Goal: Transaction & Acquisition: Purchase product/service

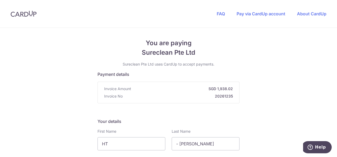
scroll to position [132, 0]
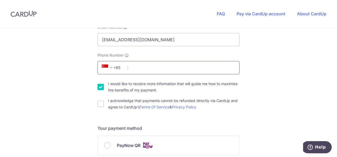
click at [153, 68] on input "Phone Number" at bounding box center [168, 67] width 142 height 13
type input "84489723"
select select "65"
type input "787078"
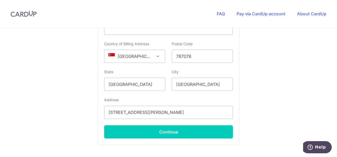
scroll to position [363, 0]
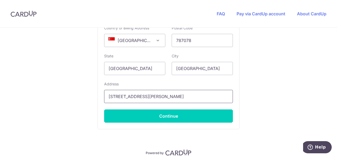
drag, startPoint x: 158, startPoint y: 94, endPoint x: 74, endPoint y: 100, distance: 84.6
type input "[STREET_ADDRESS]"
drag, startPoint x: 255, startPoint y: 79, endPoint x: 247, endPoint y: 83, distance: 9.1
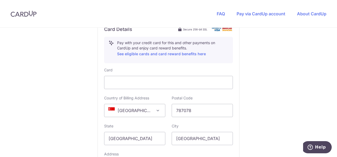
scroll to position [284, 0]
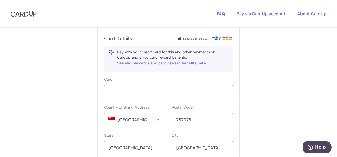
click at [68, 94] on div "You are paying Sureclean Pte Ltd Sureclean Pte Ltd uses CardUp to accept paymen…" at bounding box center [168, 2] width 337 height 516
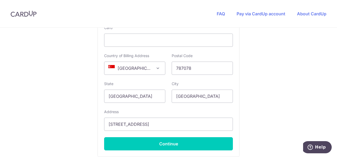
scroll to position [337, 0]
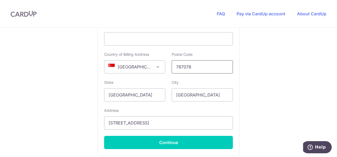
drag, startPoint x: 195, startPoint y: 65, endPoint x: 140, endPoint y: 69, distance: 54.9
click at [140, 69] on div "Country of Billing Address [GEOGRAPHIC_DATA] [GEOGRAPHIC_DATA] [GEOGRAPHIC_DATA…" at bounding box center [168, 63] width 135 height 22
type input "805070"
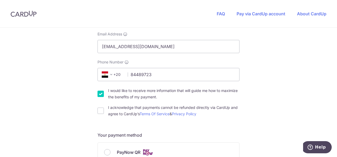
scroll to position [125, 0]
click at [110, 74] on span at bounding box center [111, 75] width 6 height 6
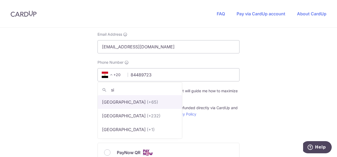
scroll to position [0, 0]
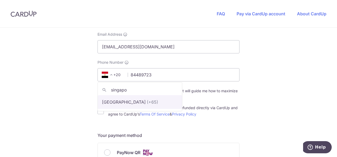
type input "singapo"
select select "199"
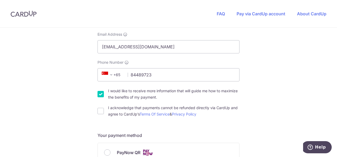
click at [99, 111] on input "I acknowledge that payments cannot be refunded directly via CardUp and agree to…" at bounding box center [100, 111] width 6 height 6
checkbox input "true"
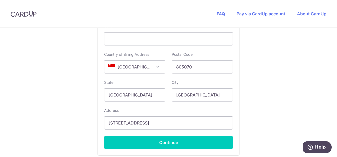
scroll to position [386, 0]
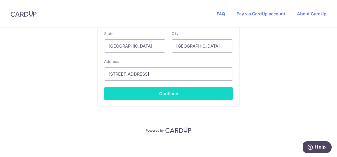
click at [170, 93] on button "Continue" at bounding box center [168, 93] width 129 height 13
type input "**** 2424"
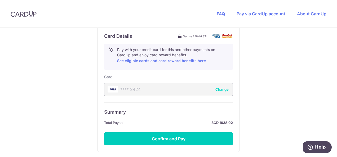
click at [173, 137] on button "Confirm and Pay" at bounding box center [168, 138] width 129 height 13
